Goal: Task Accomplishment & Management: Understand process/instructions

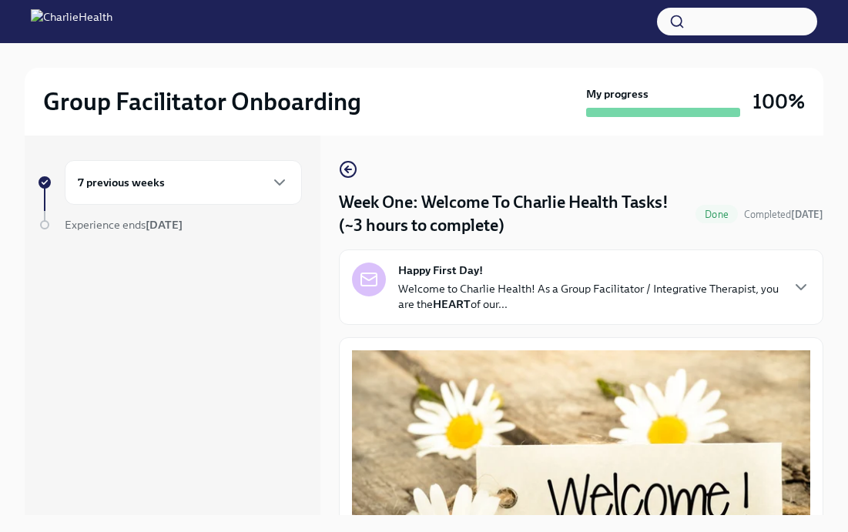
click at [148, 186] on h6 "7 previous weeks" at bounding box center [121, 182] width 87 height 17
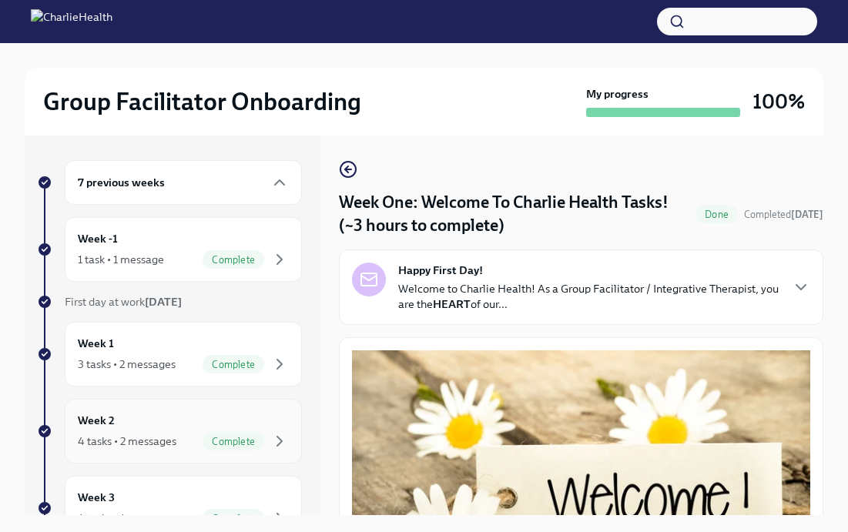
click at [119, 419] on div "Week 2 4 tasks • 2 messages Complete" at bounding box center [183, 431] width 211 height 39
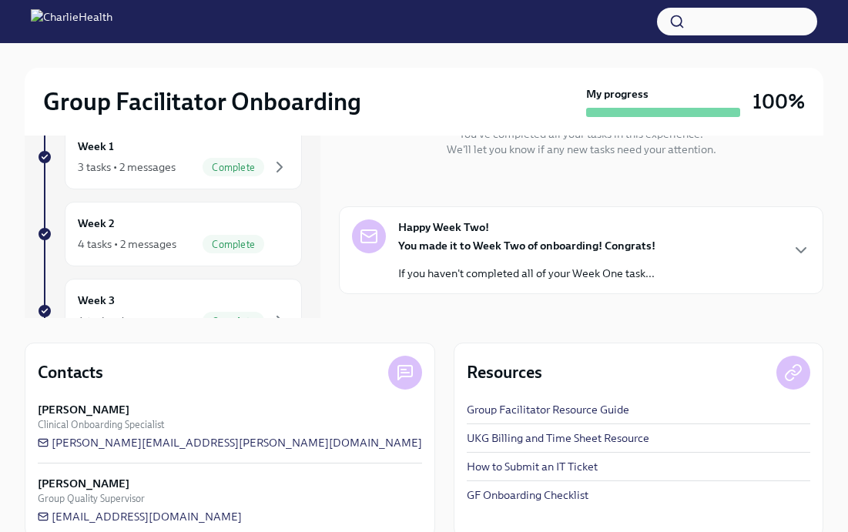
scroll to position [221, 0]
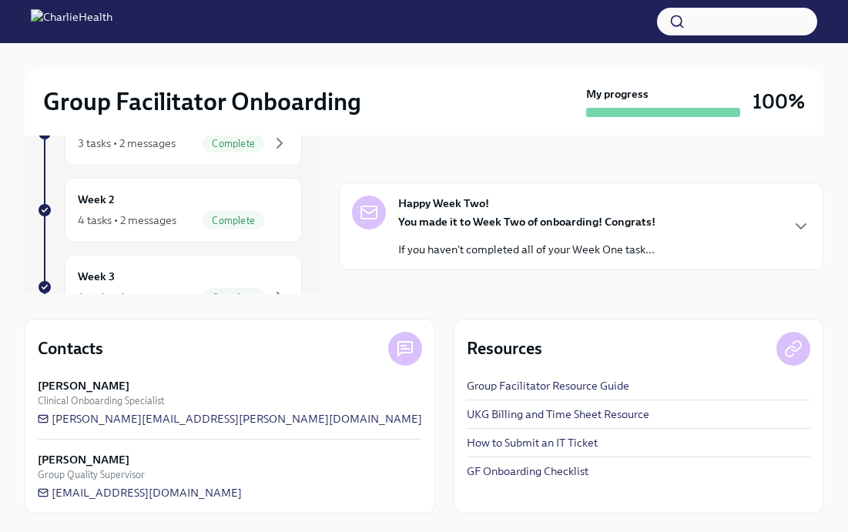
click at [455, 220] on strong "You made it to Week Two of onboarding! Congrats!" at bounding box center [526, 222] width 257 height 14
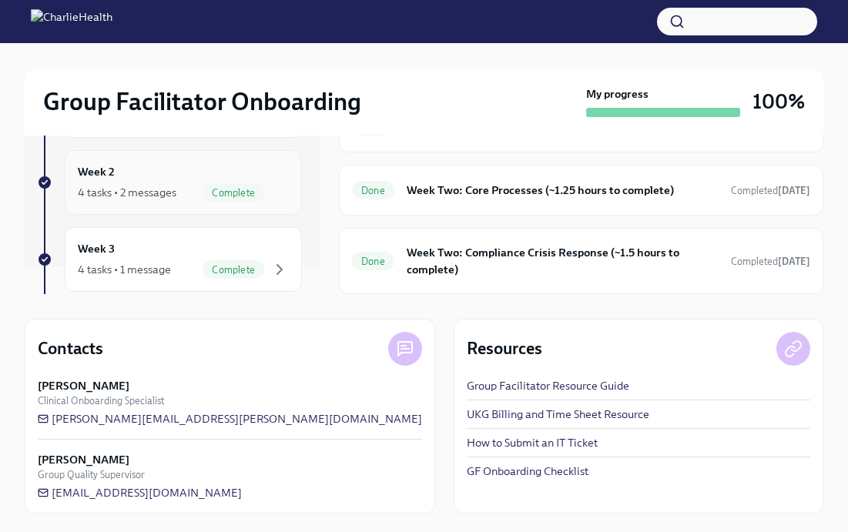
scroll to position [39, 0]
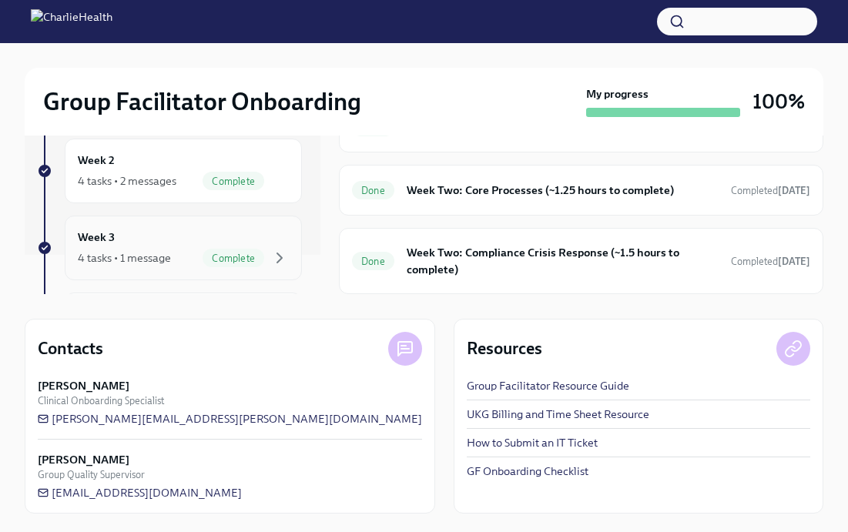
click at [204, 234] on div "Week 3 4 tasks • 1 message Complete" at bounding box center [183, 248] width 211 height 39
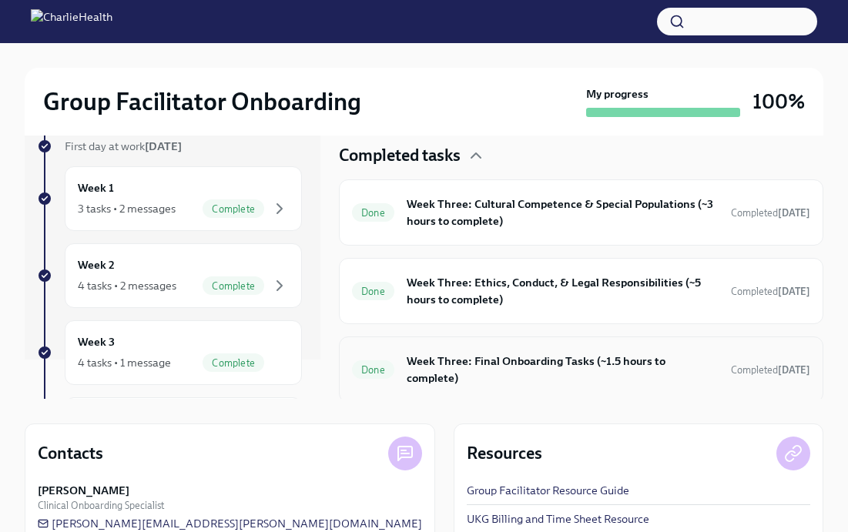
scroll to position [267, 0]
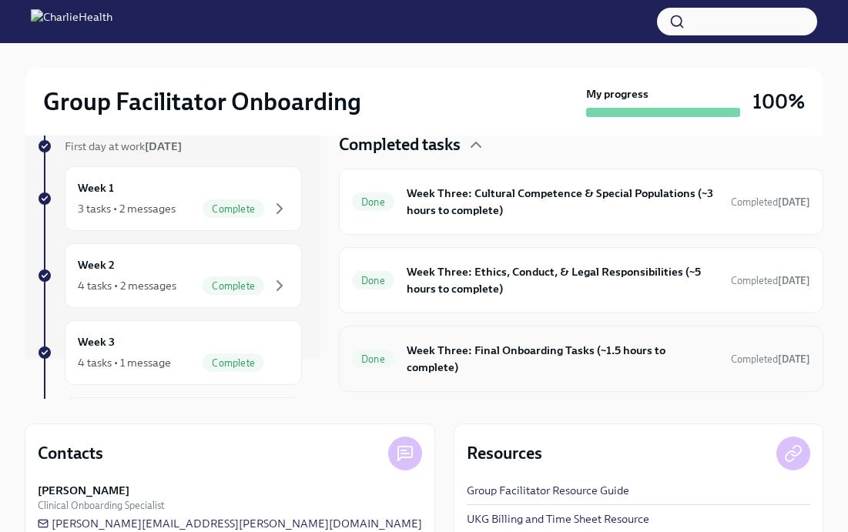
click at [480, 368] on h6 "Week Three: Final Onboarding Tasks (~1.5 hours to complete)" at bounding box center [563, 359] width 312 height 34
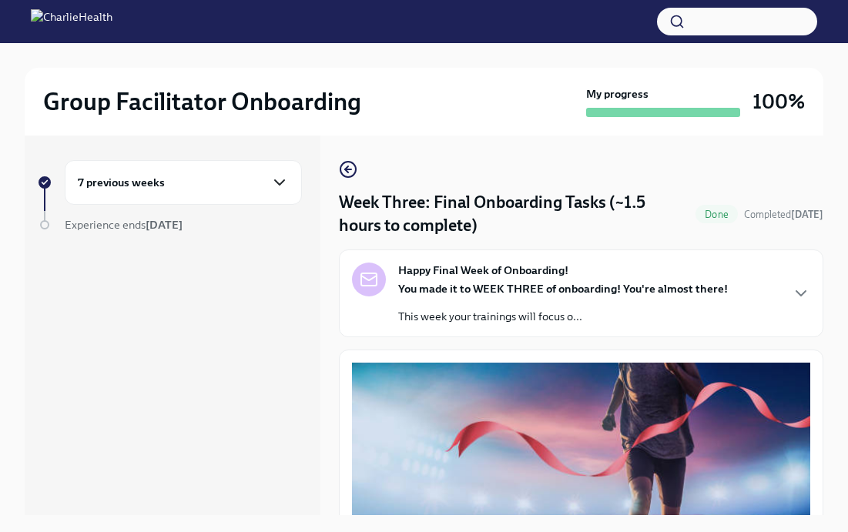
click at [274, 182] on icon "button" at bounding box center [279, 182] width 18 height 18
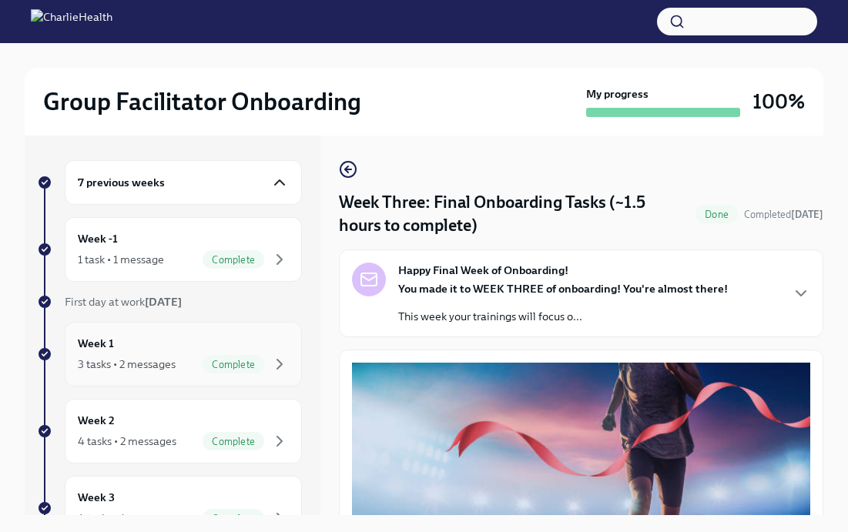
click at [290, 368] on div "Week 1 3 tasks • 2 messages Complete" at bounding box center [183, 354] width 237 height 65
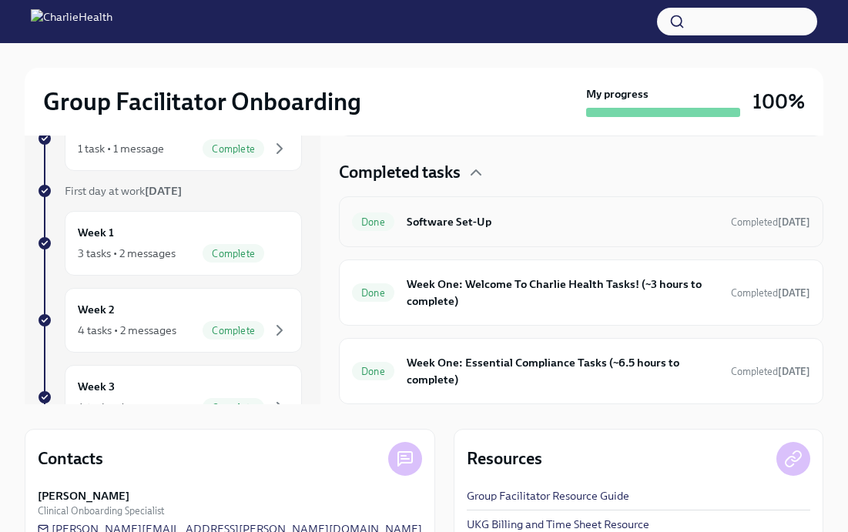
scroll to position [177, 0]
